Goal: Download file/media

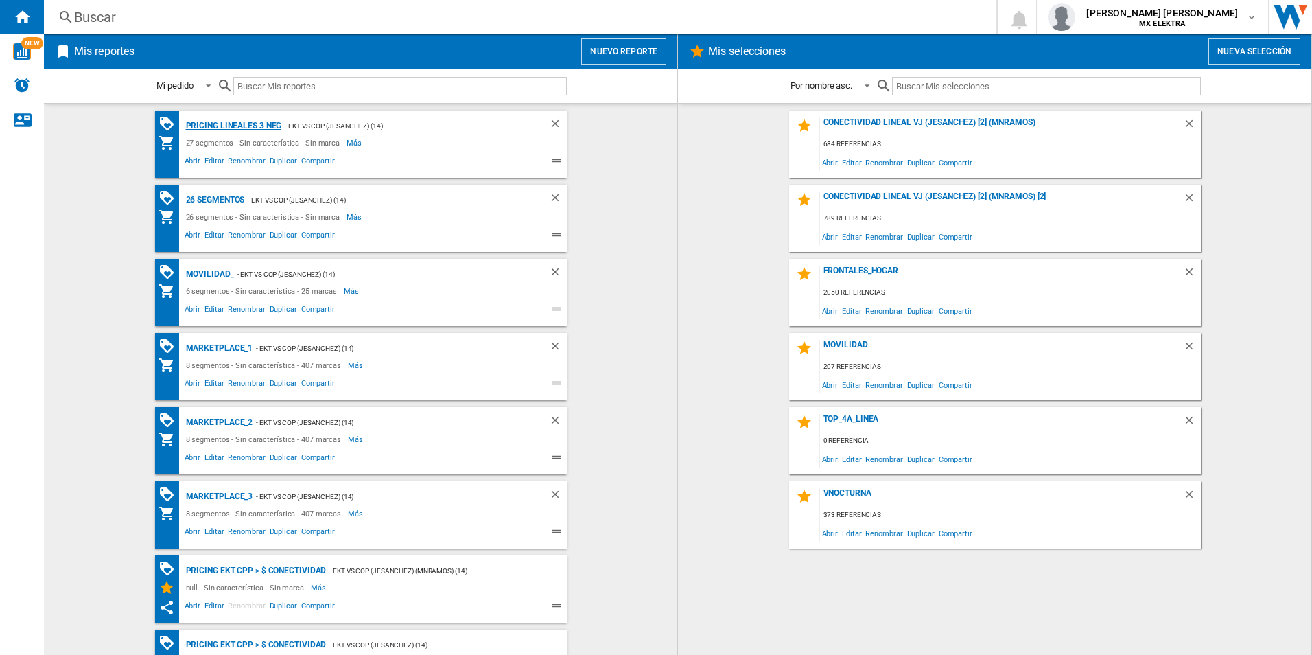
click at [218, 125] on div "Pricing lineales 3 neg" at bounding box center [233, 125] width 100 height 17
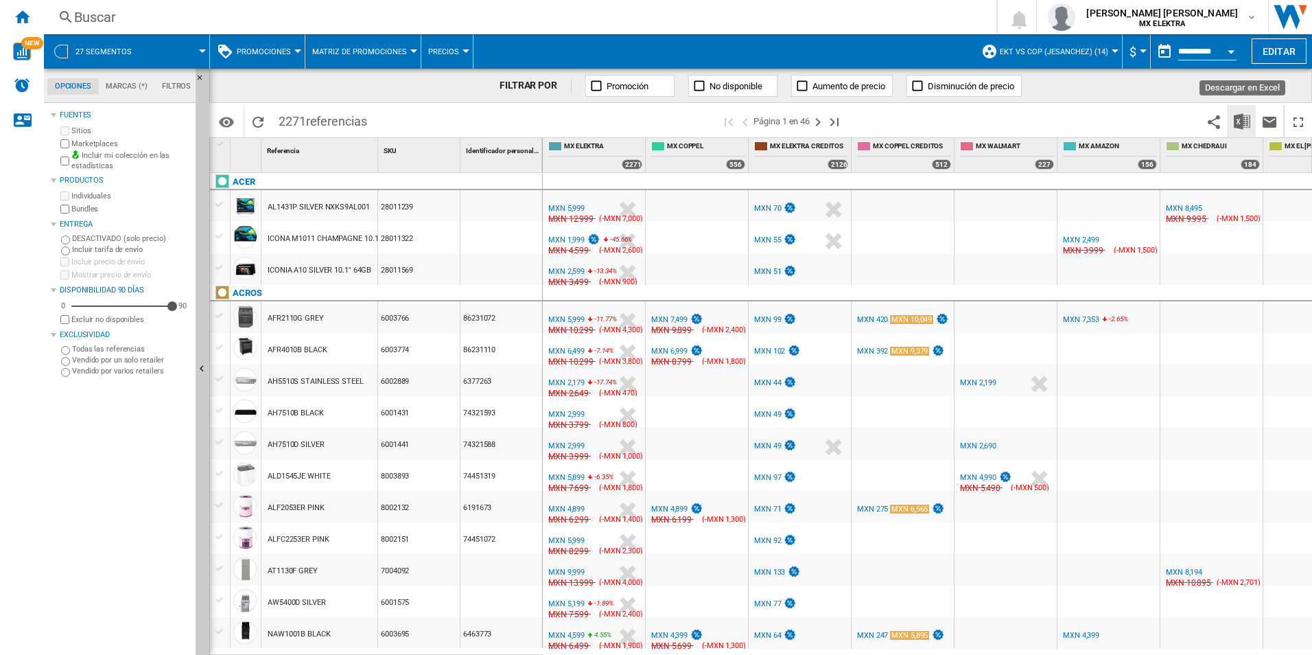
click at [1235, 121] on img "Descargar en Excel" at bounding box center [1242, 121] width 16 height 16
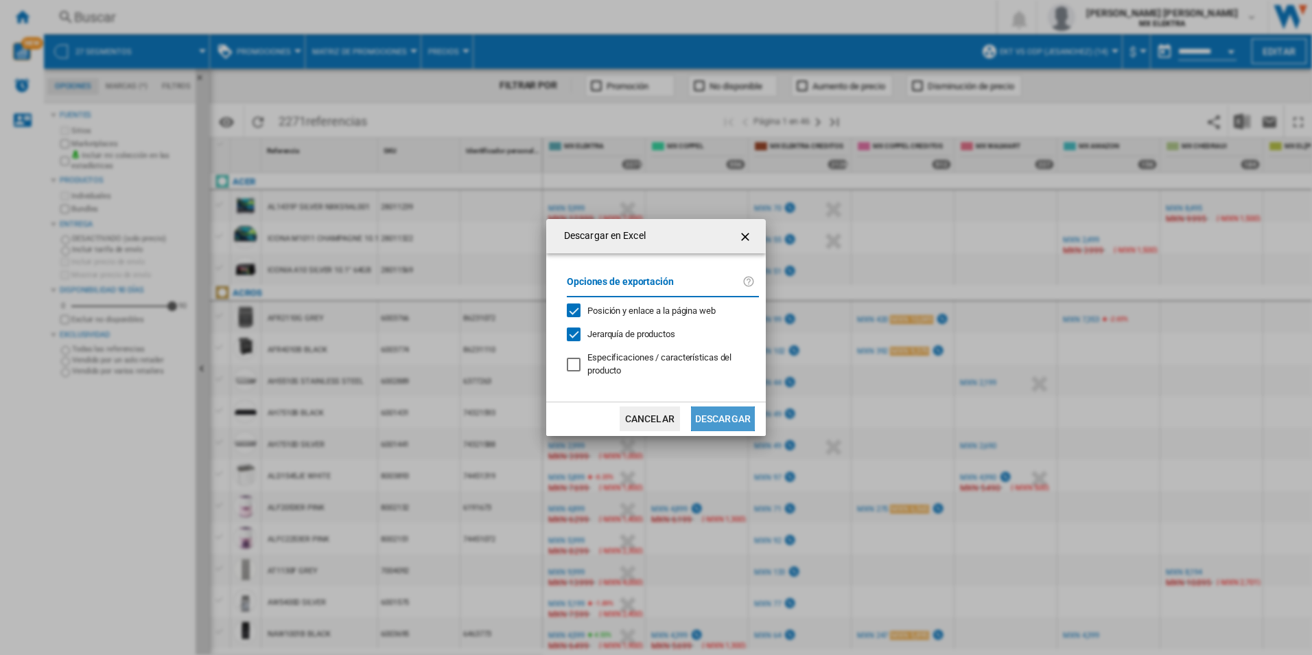
click at [714, 419] on button "Descargar" at bounding box center [723, 418] width 64 height 25
